Goal: Understand process/instructions: Learn about a topic

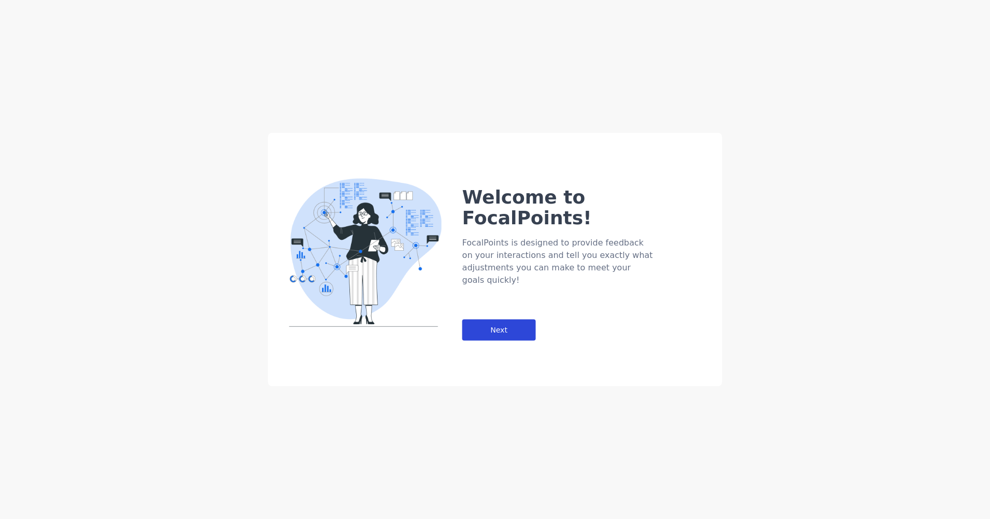
click at [522, 320] on div "Next" at bounding box center [500, 330] width 74 height 21
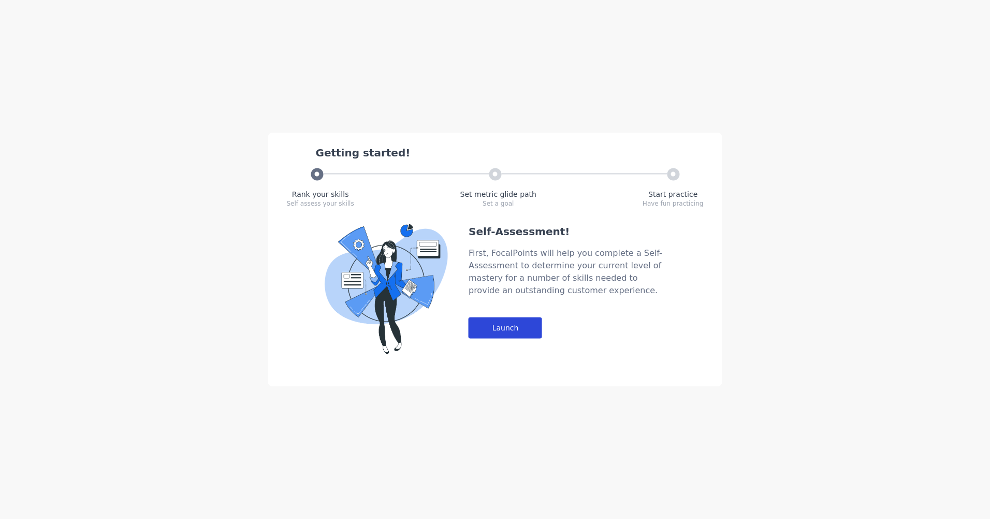
click at [521, 322] on div "Launch" at bounding box center [506, 328] width 74 height 21
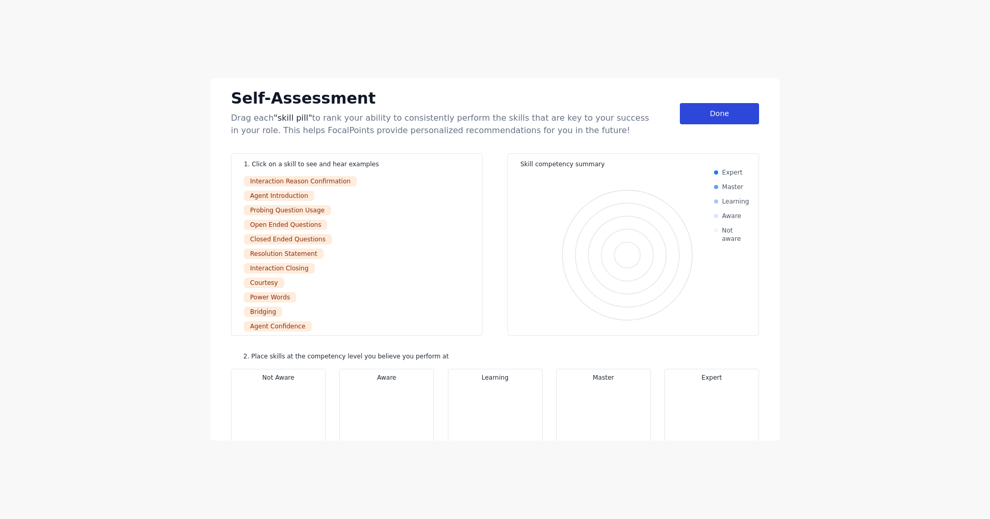
click at [722, 114] on div "Done" at bounding box center [719, 113] width 79 height 21
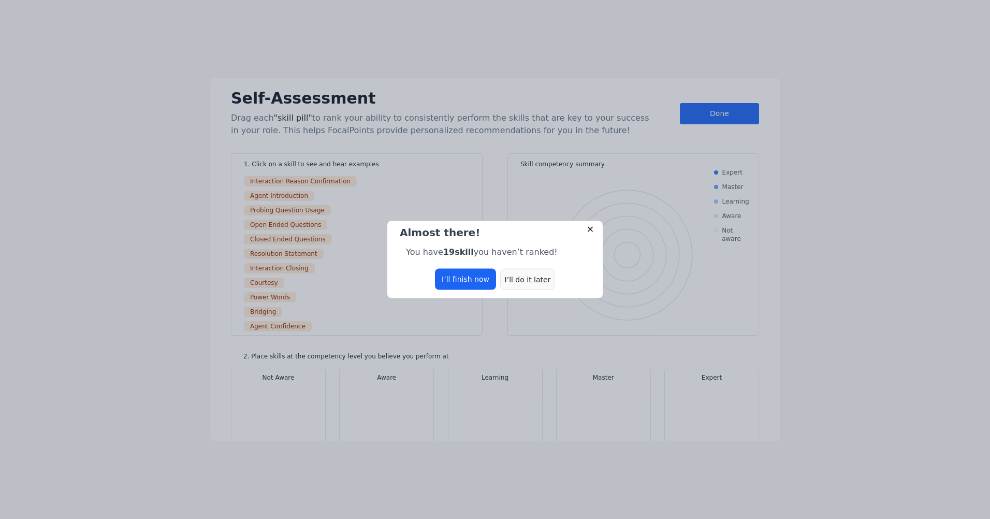
click at [520, 283] on div "I’ll do it later" at bounding box center [527, 279] width 55 height 21
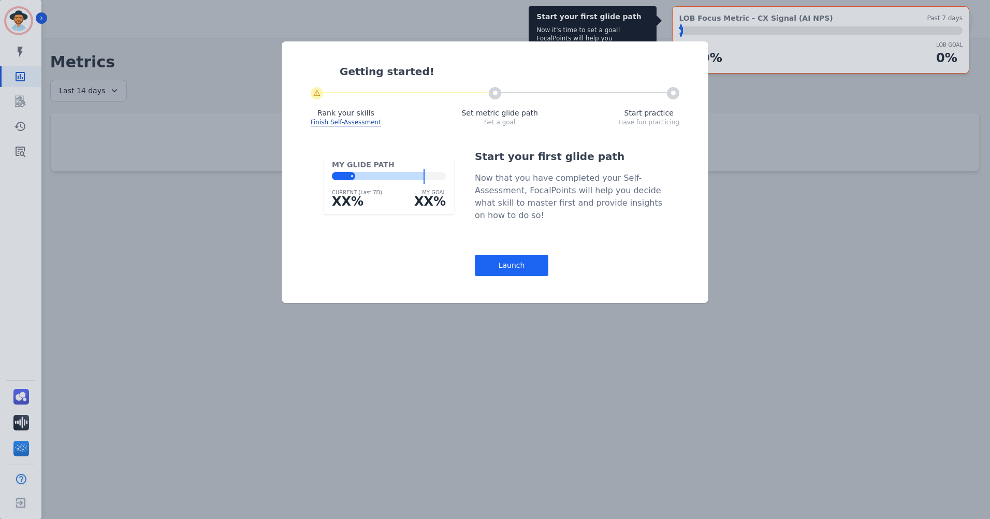
click at [529, 266] on div "Launch" at bounding box center [512, 265] width 74 height 21
